Goal: Information Seeking & Learning: Understand process/instructions

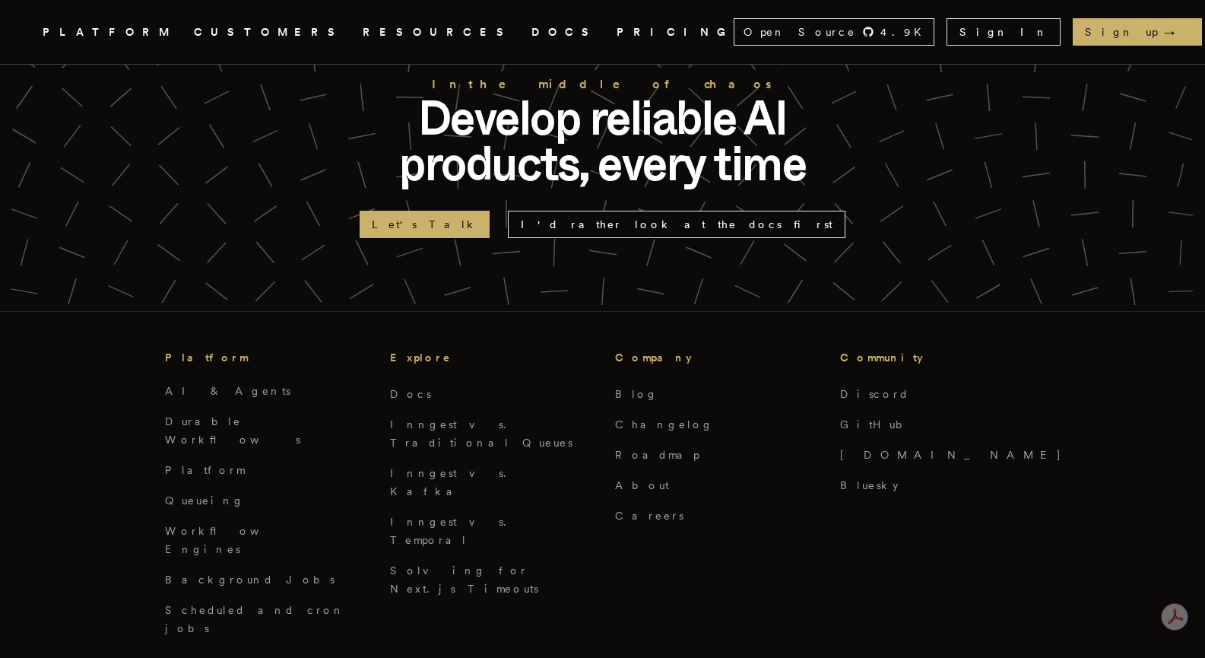
scroll to position [3646, 0]
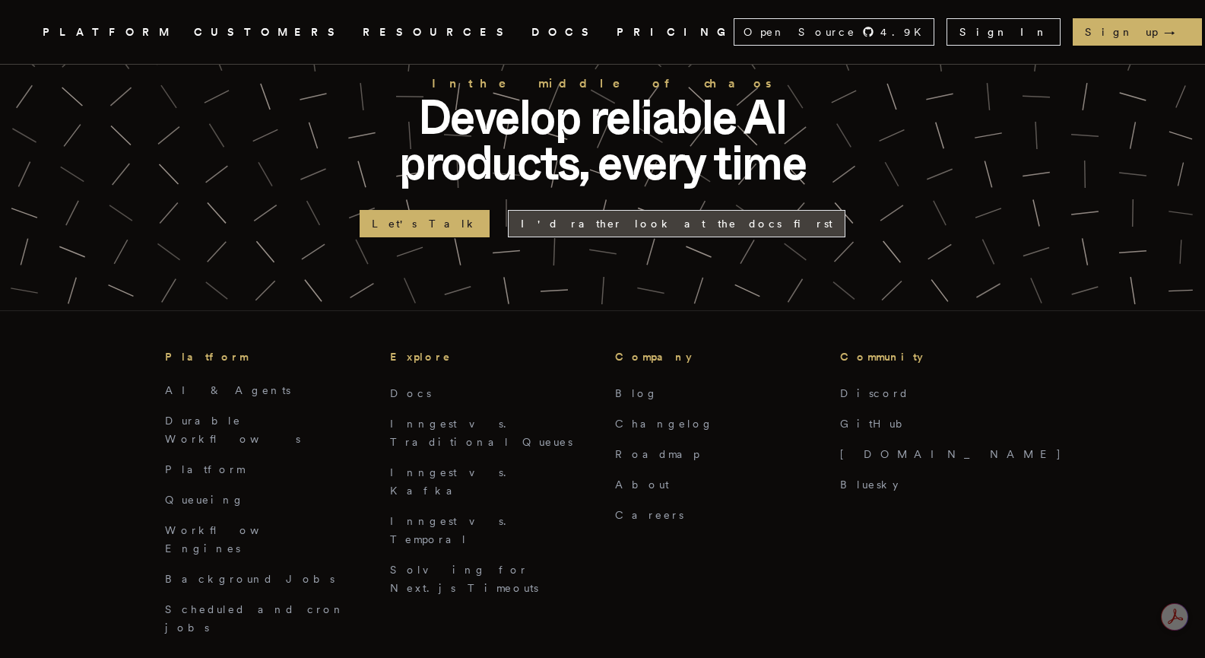
click at [620, 210] on link "I'd rather look at the docs first" at bounding box center [677, 223] width 338 height 27
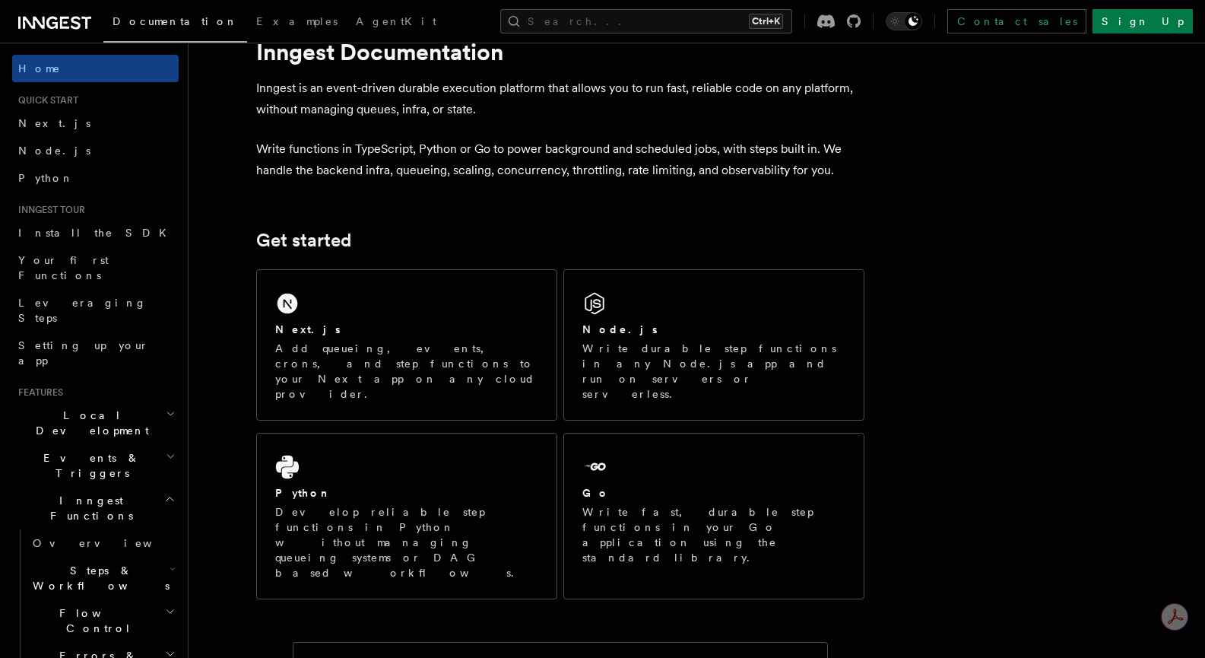
scroll to position [48, 0]
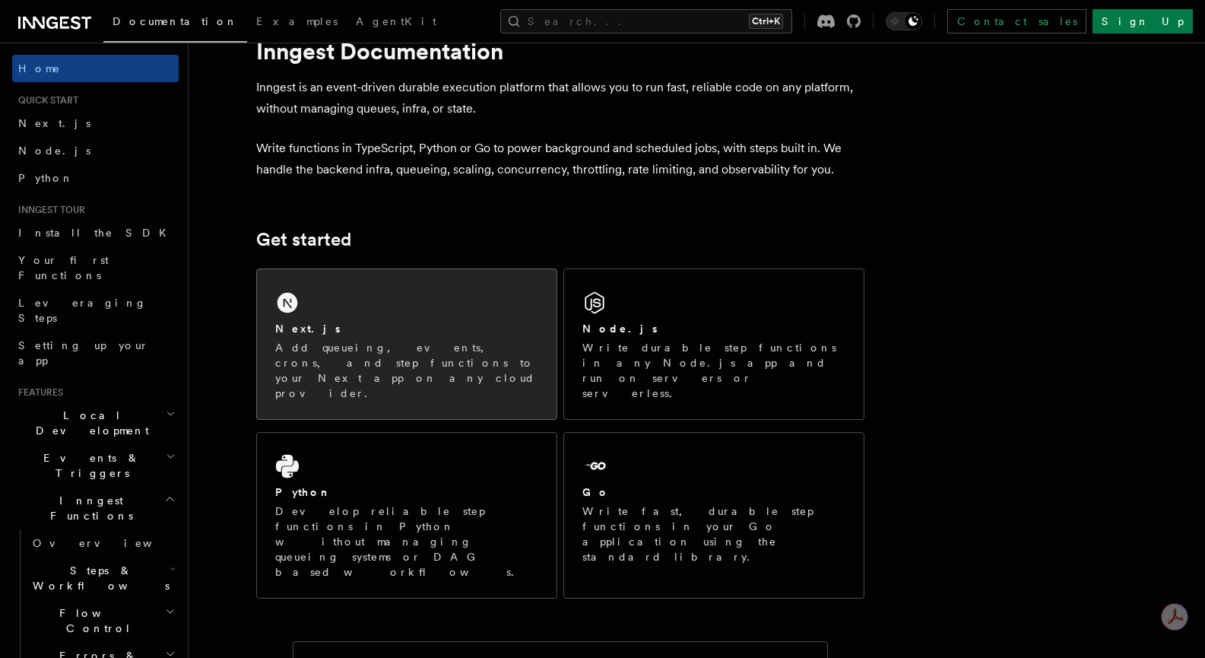
click at [436, 331] on div "Next.js" at bounding box center [406, 329] width 263 height 16
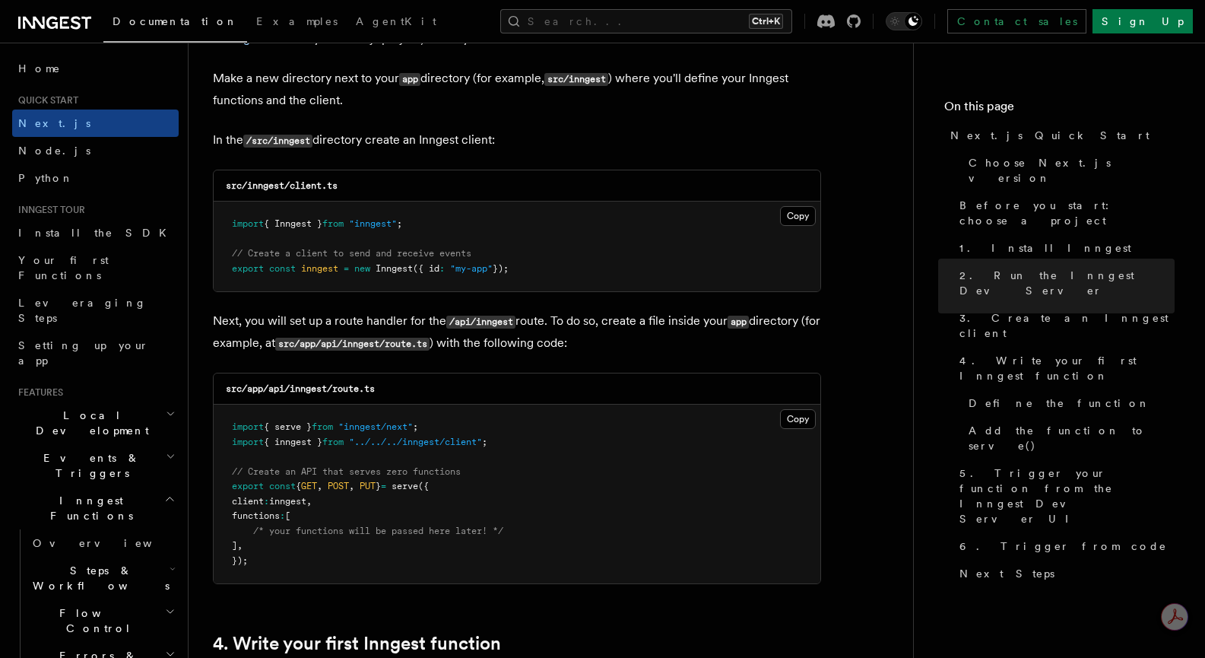
scroll to position [1885, 0]
click at [436, 331] on p "Next, you will set up a route handler for the /api/inngest route. To do so, cre…" at bounding box center [517, 331] width 608 height 44
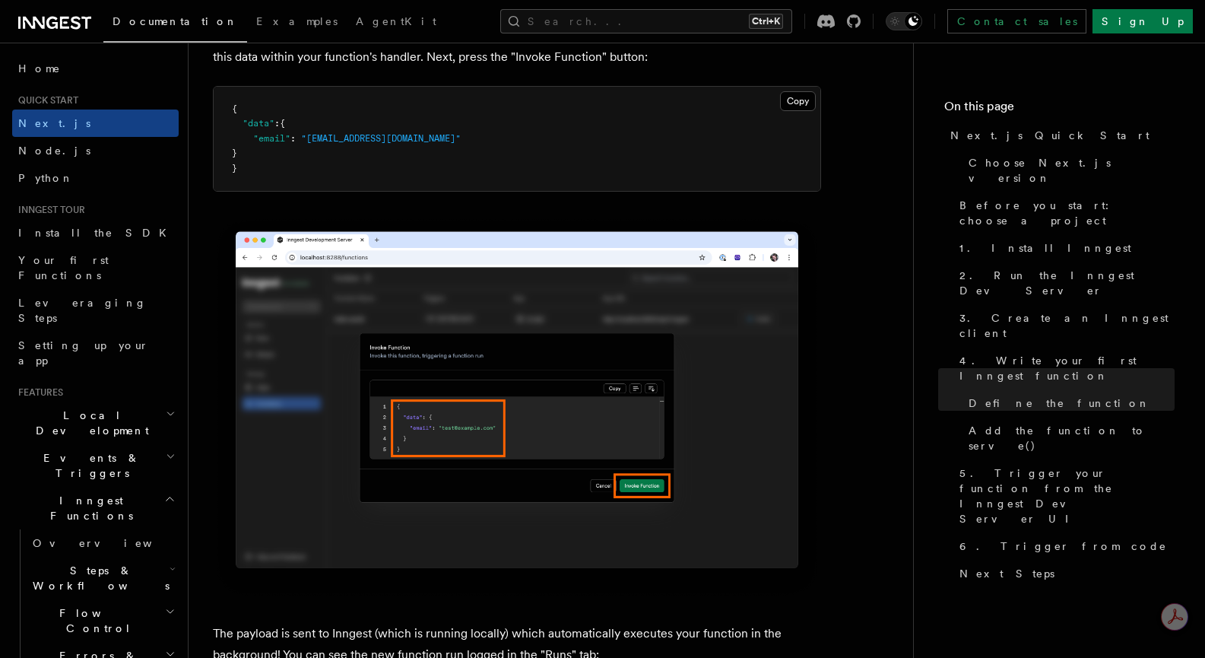
scroll to position [4603, 0]
